Goal: Task Accomplishment & Management: Manage account settings

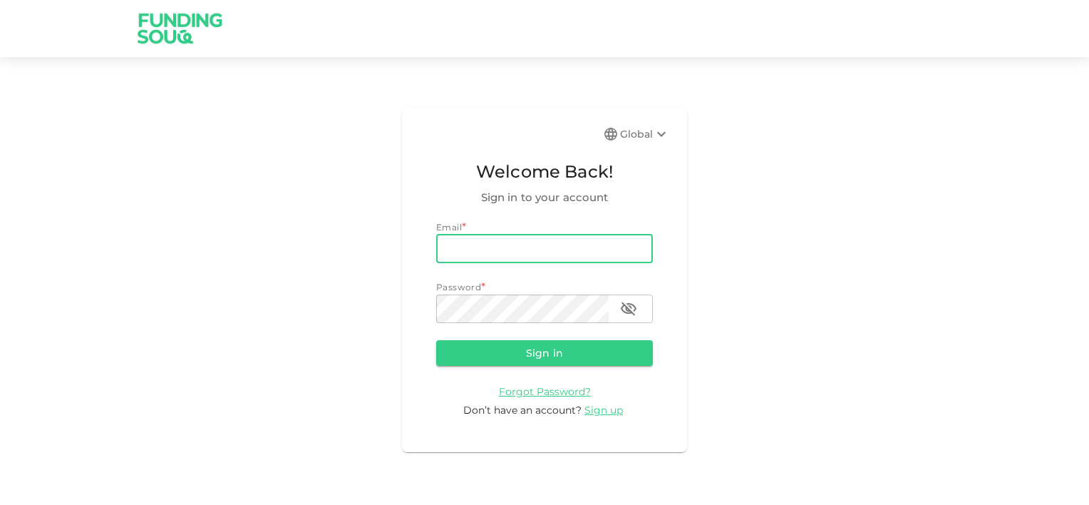
click at [542, 245] on input "email" at bounding box center [544, 249] width 217 height 29
type input "[EMAIL_ADDRESS][DOMAIN_NAME]"
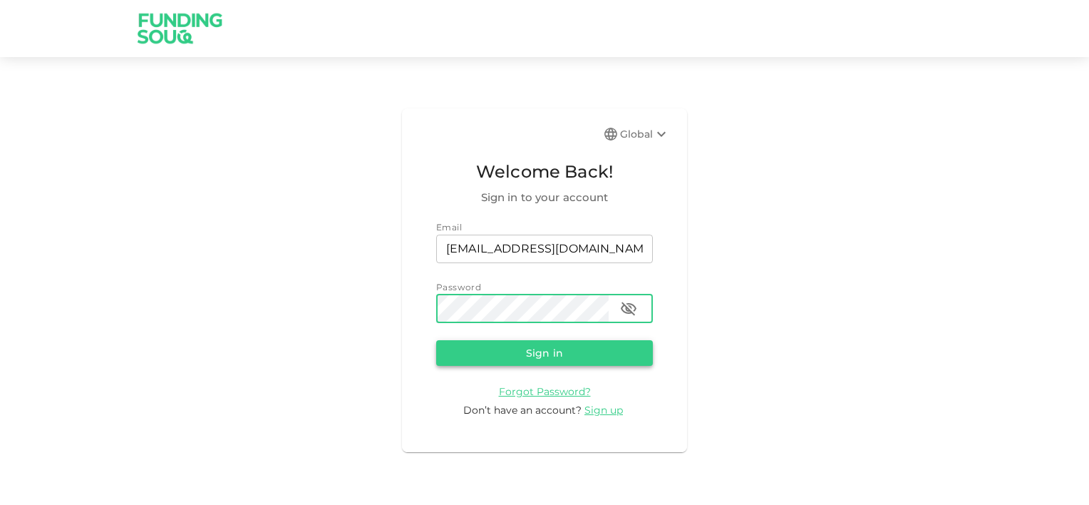
click at [560, 344] on button "Sign in" at bounding box center [544, 353] width 217 height 26
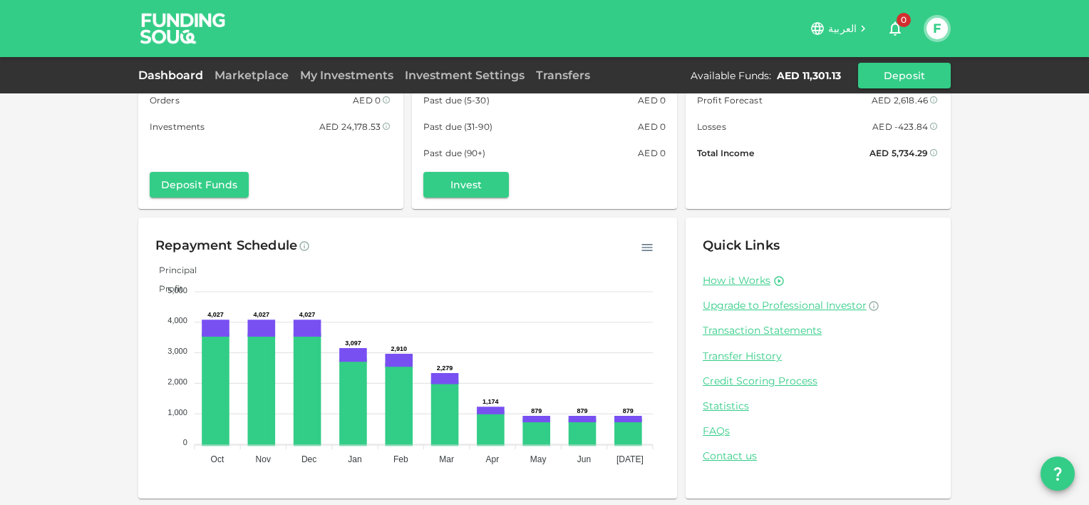
scroll to position [86, 0]
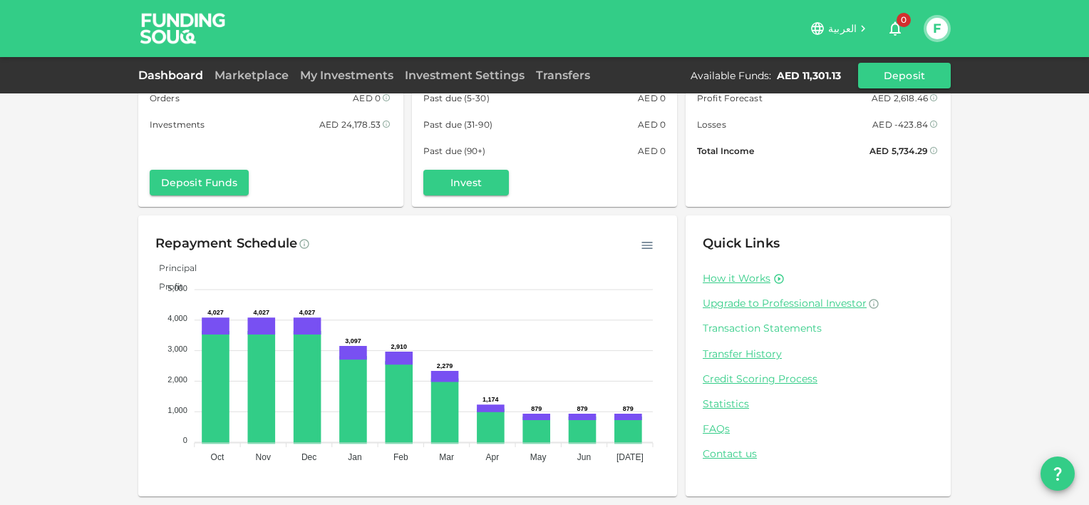
click at [776, 327] on link "Transaction Statements" at bounding box center [818, 329] width 231 height 14
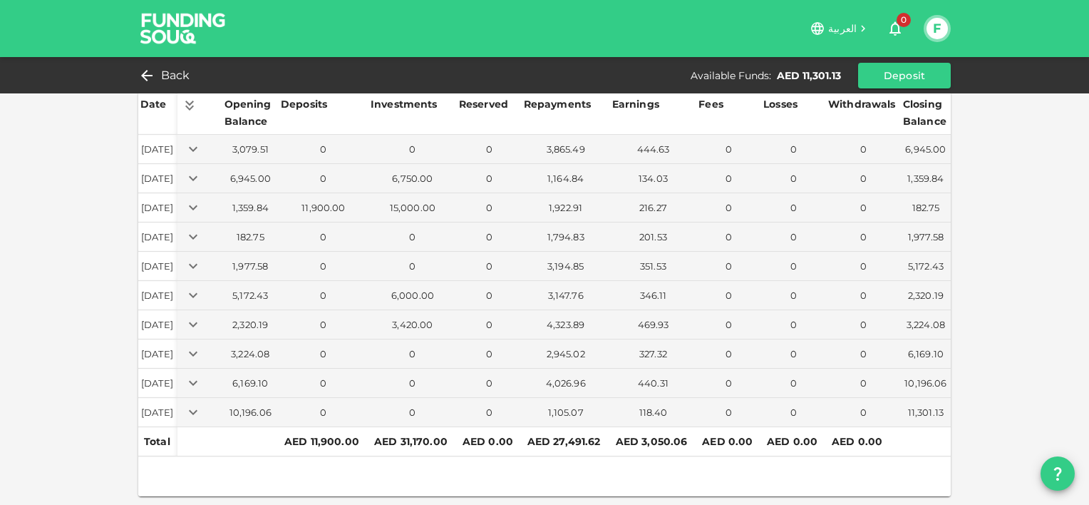
scroll to position [57, 0]
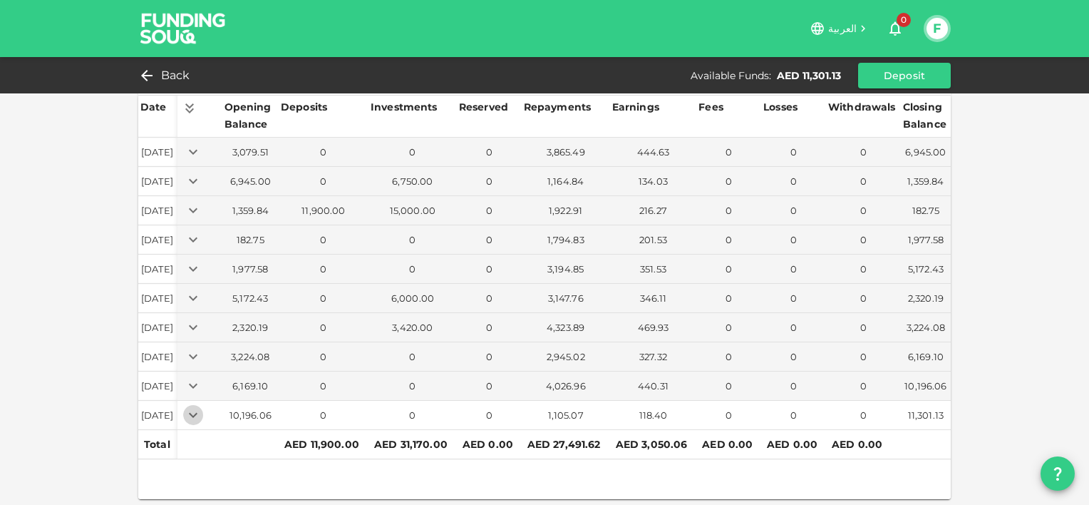
click at [202, 414] on icon "Expand" at bounding box center [193, 414] width 17 height 17
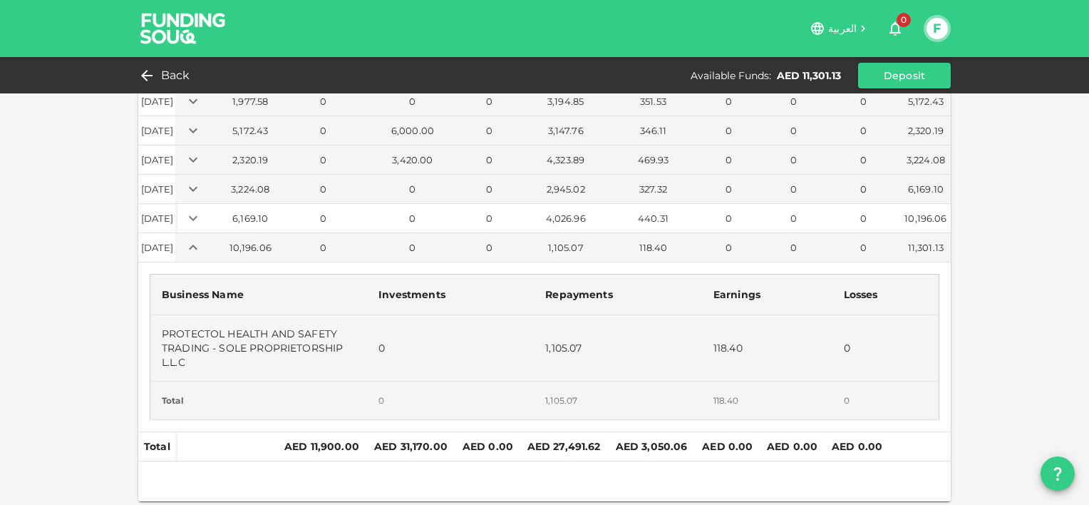
scroll to position [226, 0]
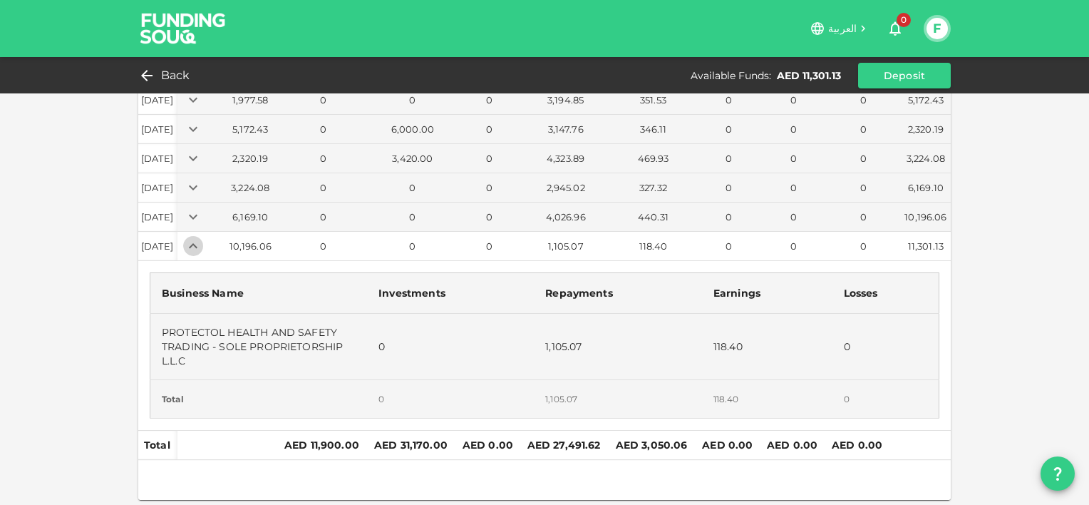
click at [202, 246] on icon "Expand" at bounding box center [193, 245] width 17 height 17
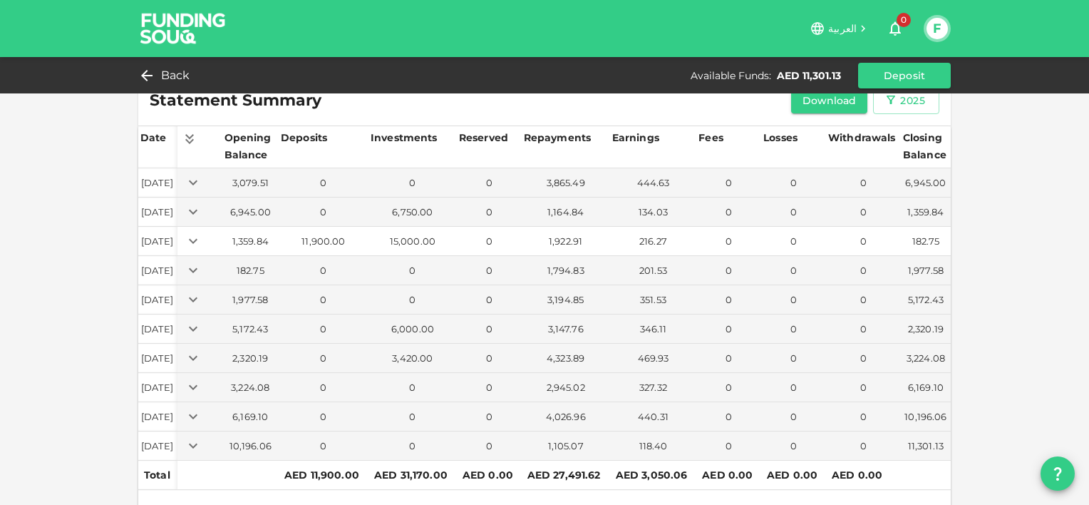
scroll to position [0, 0]
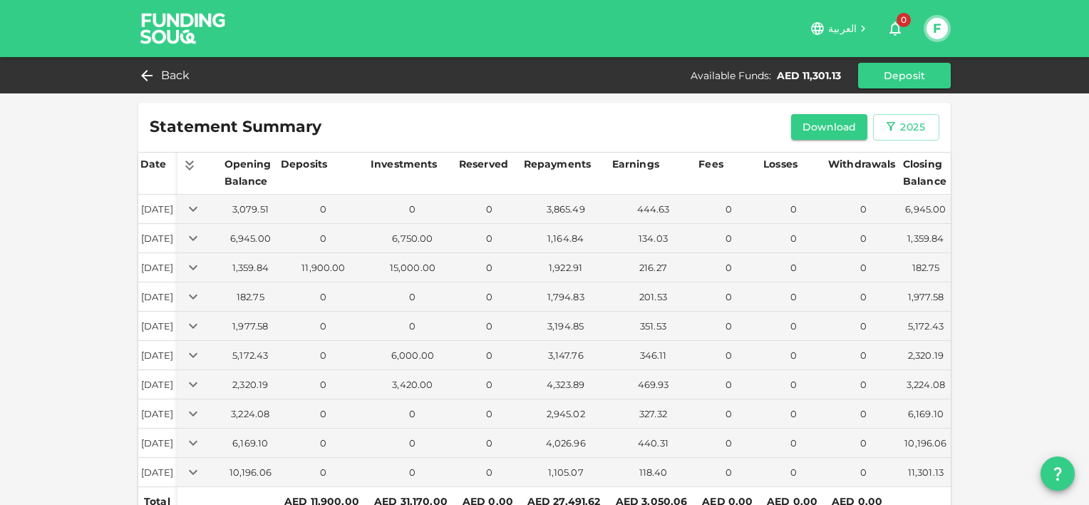
click at [182, 90] on div "Back Available Funds : AED 11,301.13 Deposit" at bounding box center [544, 75] width 1089 height 36
click at [179, 79] on span "Back" at bounding box center [175, 76] width 29 height 20
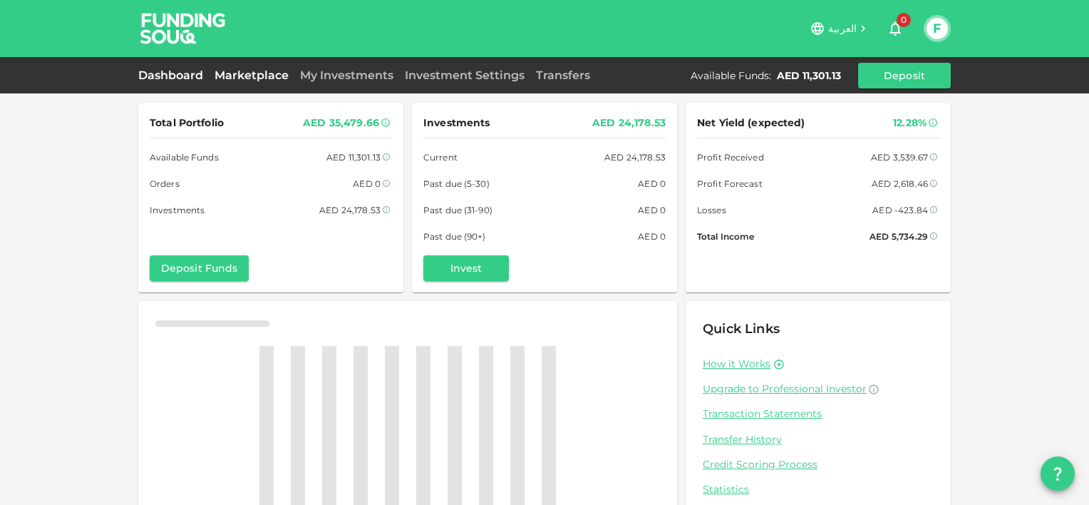
click at [228, 77] on link "Marketplace" at bounding box center [252, 75] width 86 height 14
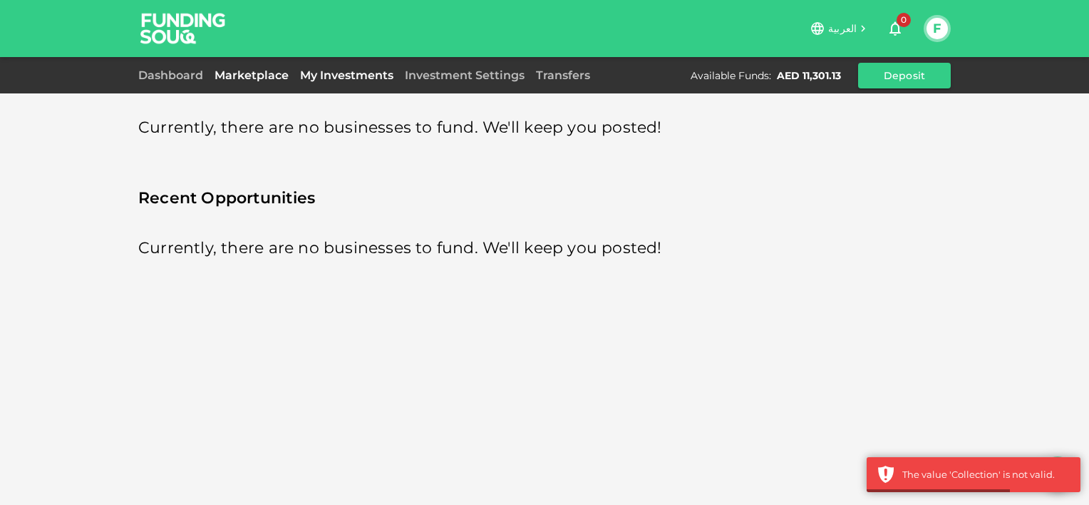
click at [396, 79] on link "My Investments" at bounding box center [346, 75] width 105 height 14
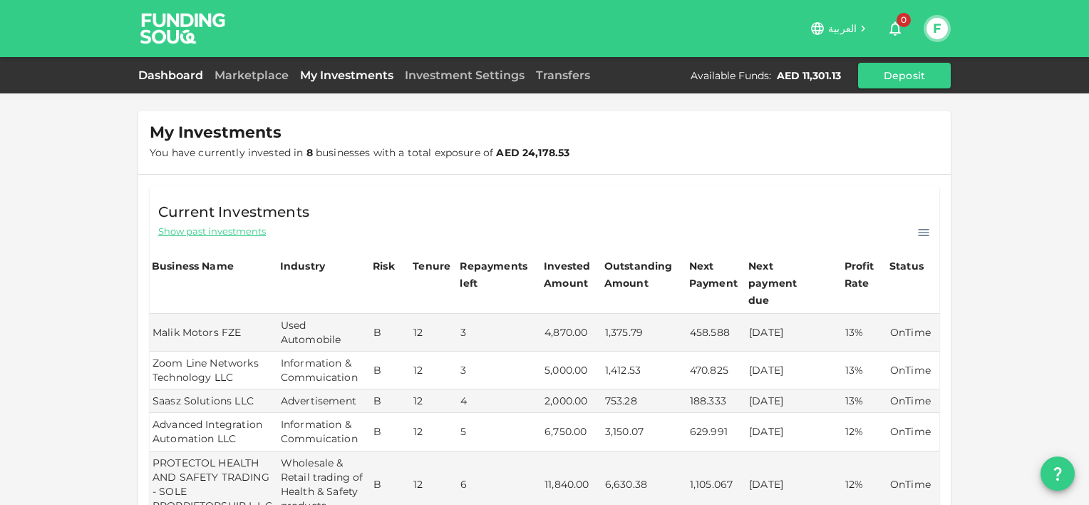
click at [177, 75] on link "Dashboard" at bounding box center [173, 75] width 71 height 14
